Goal: Check status: Check status

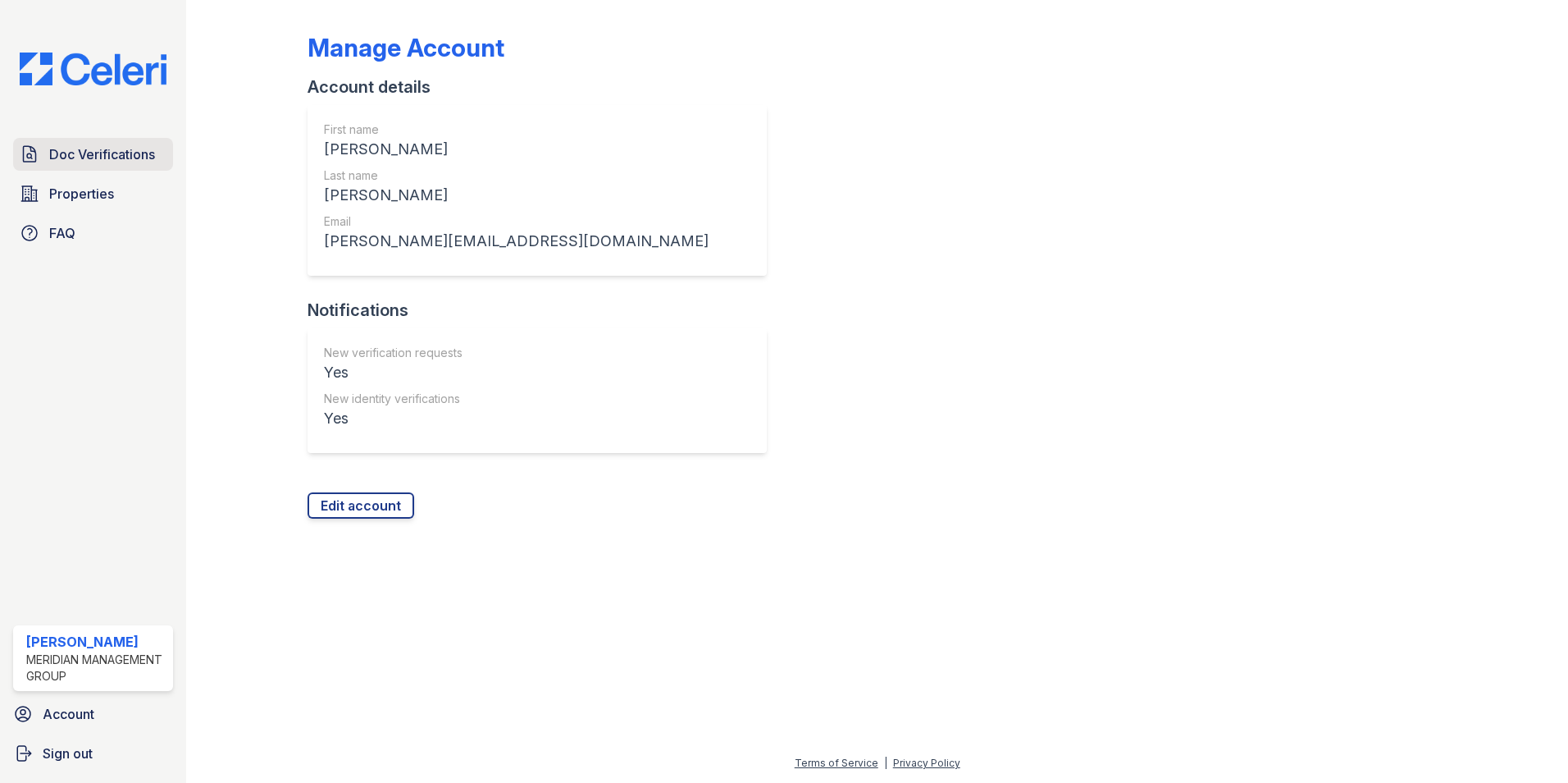
click at [128, 158] on span "Doc Verifications" at bounding box center [102, 154] width 106 height 20
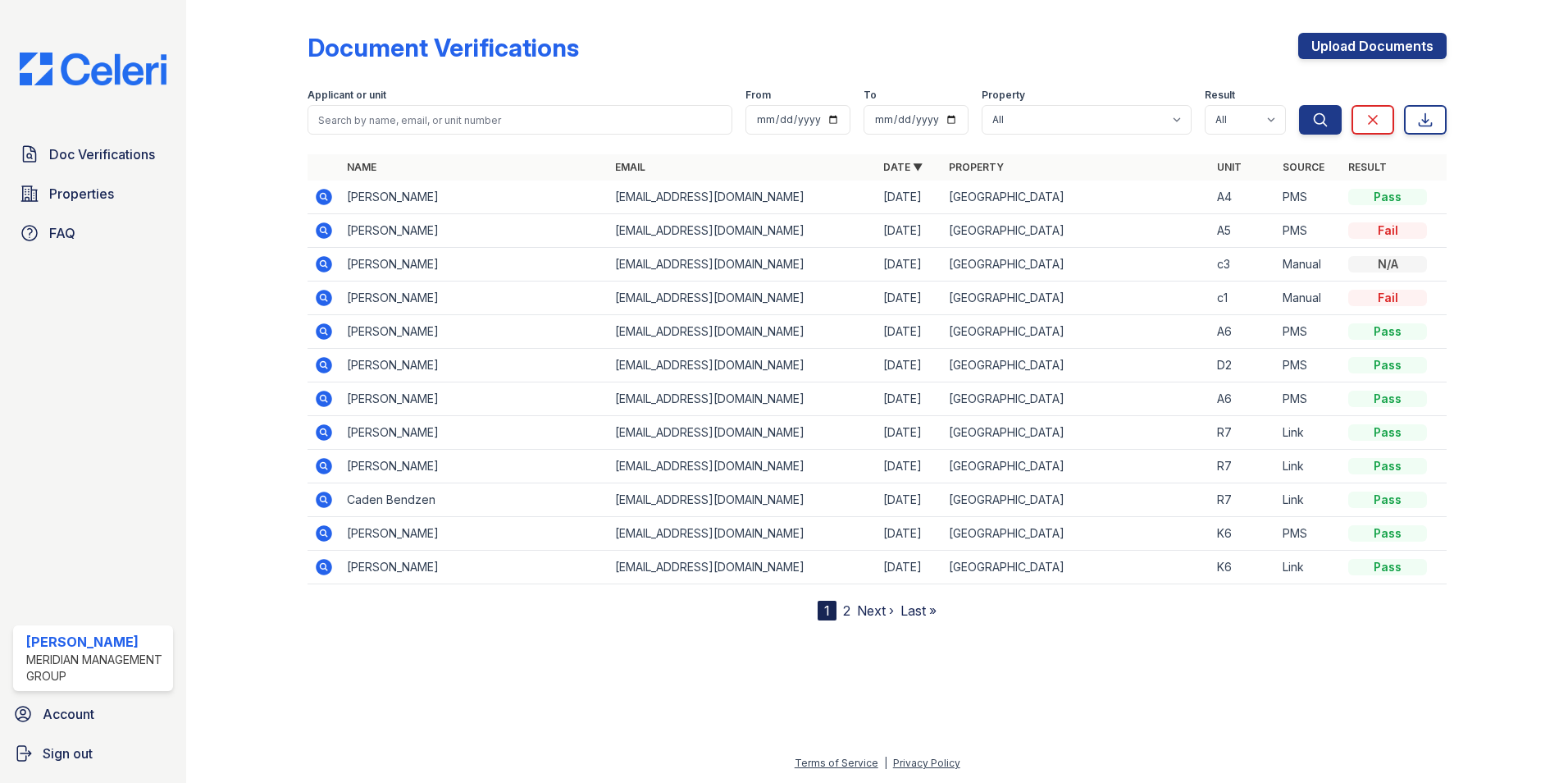
click at [319, 232] on icon at bounding box center [323, 230] width 16 height 16
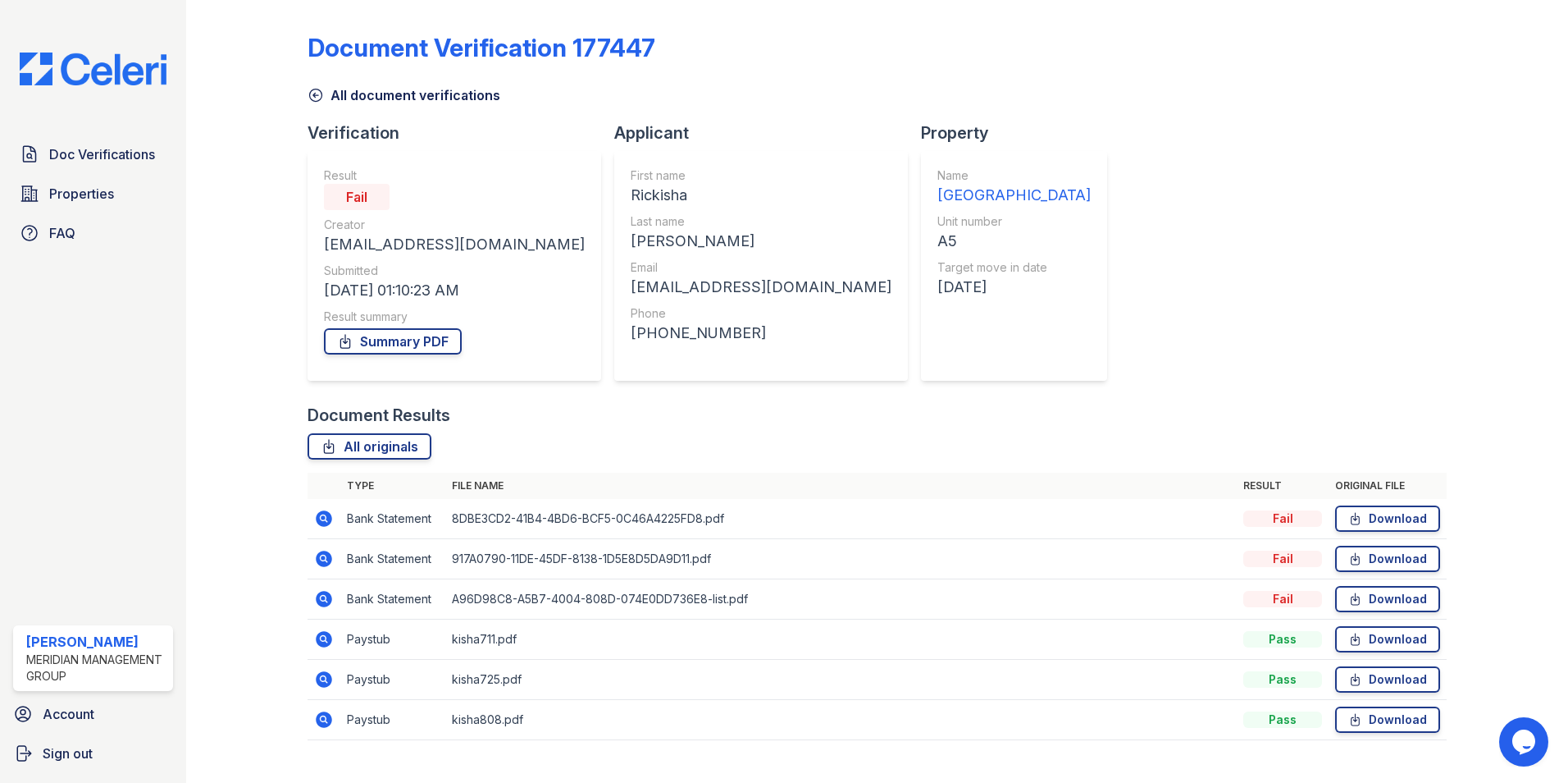
click at [321, 518] on icon at bounding box center [322, 517] width 4 height 4
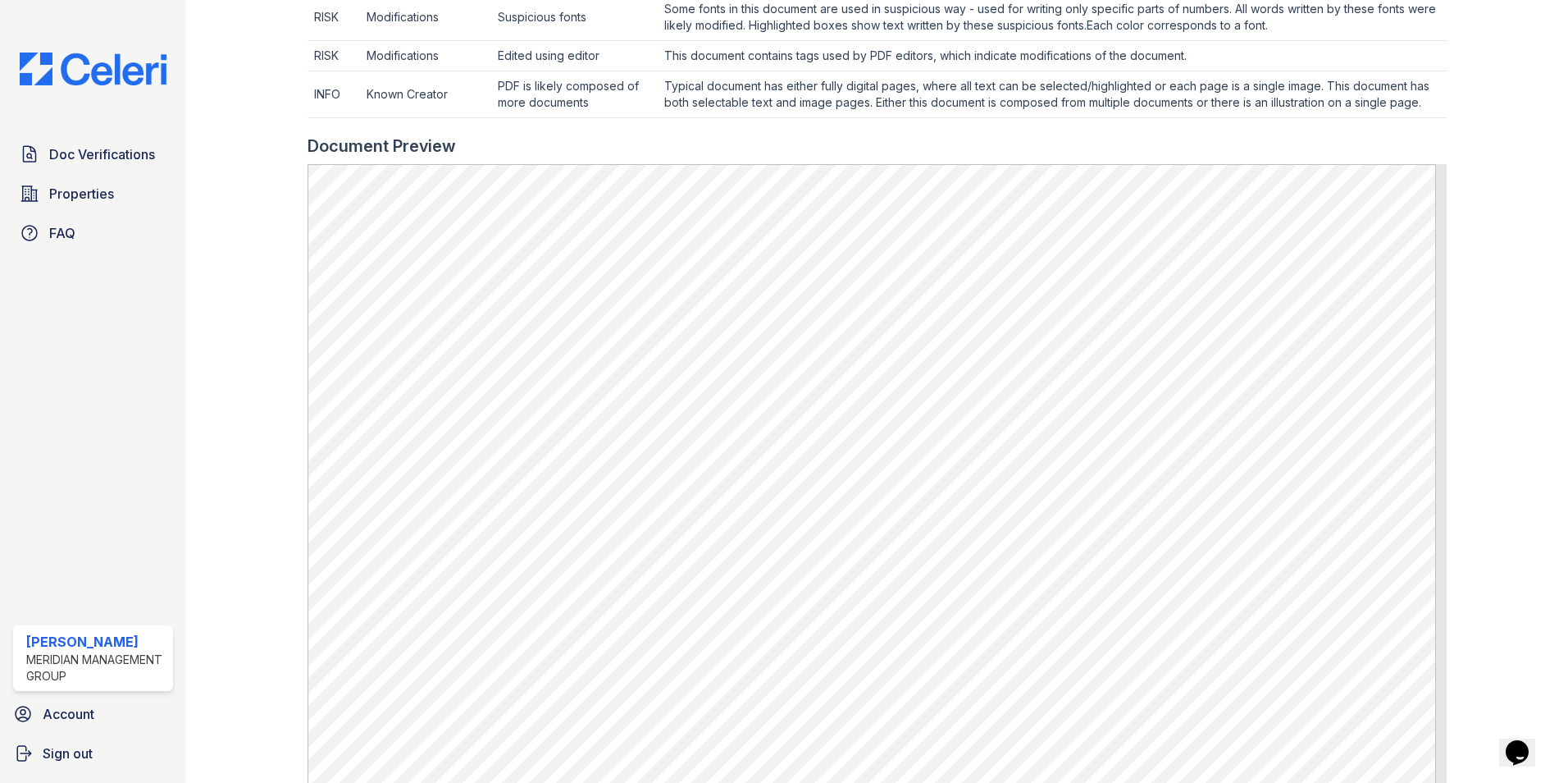
scroll to position [984, 0]
